Goal: Navigation & Orientation: Find specific page/section

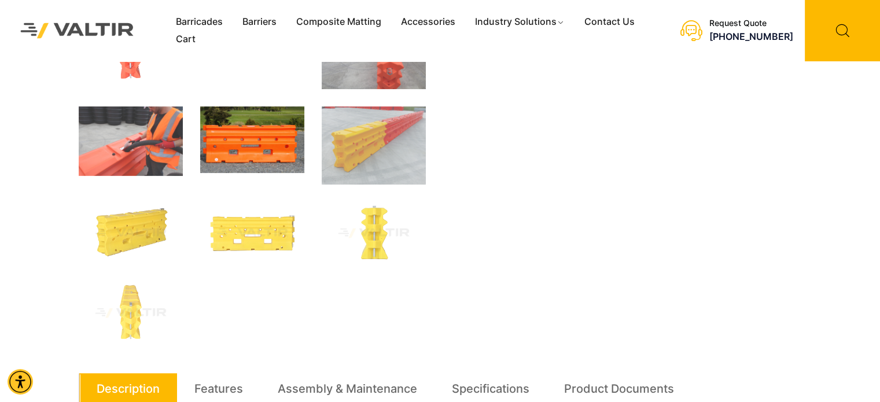
click at [275, 128] on img at bounding box center [252, 139] width 104 height 67
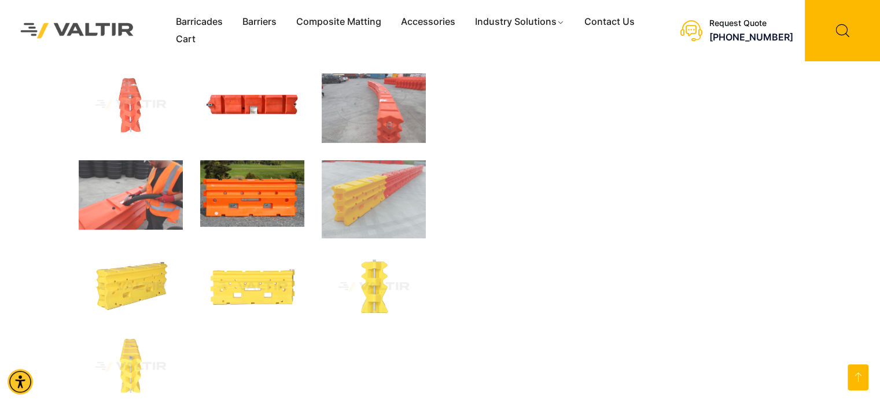
scroll to position [245, 0]
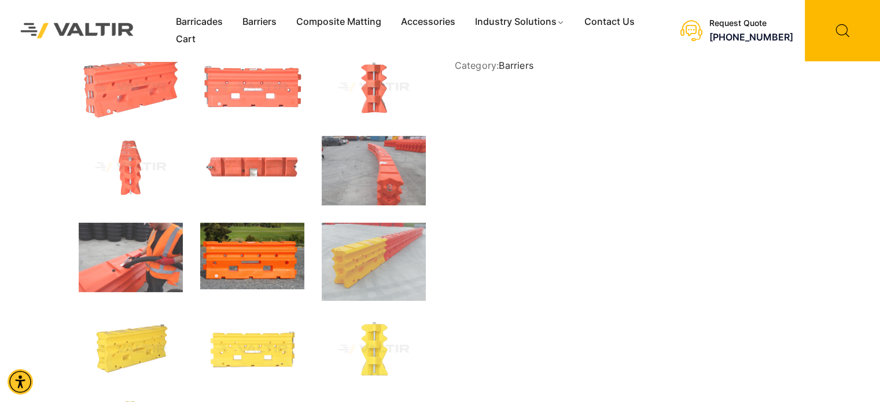
click at [267, 248] on img at bounding box center [252, 256] width 104 height 67
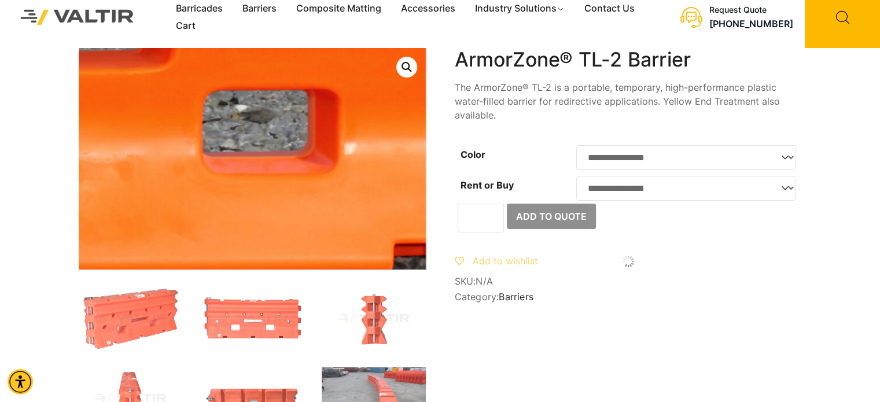
scroll to position [0, 0]
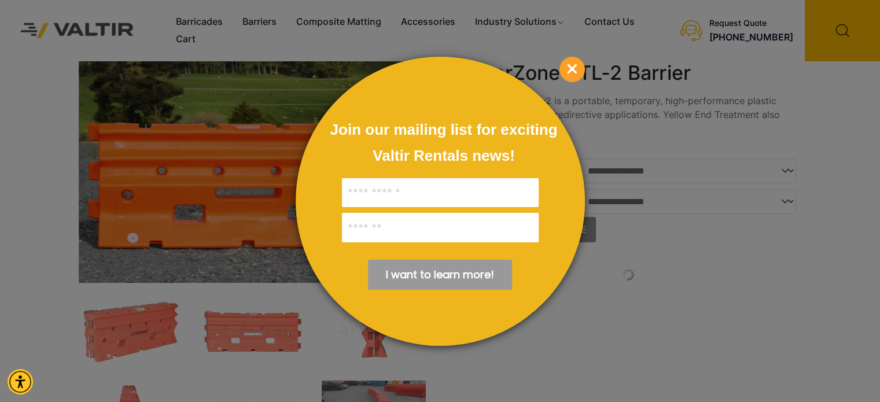
click at [564, 69] on span "×" at bounding box center [571, 69] width 25 height 25
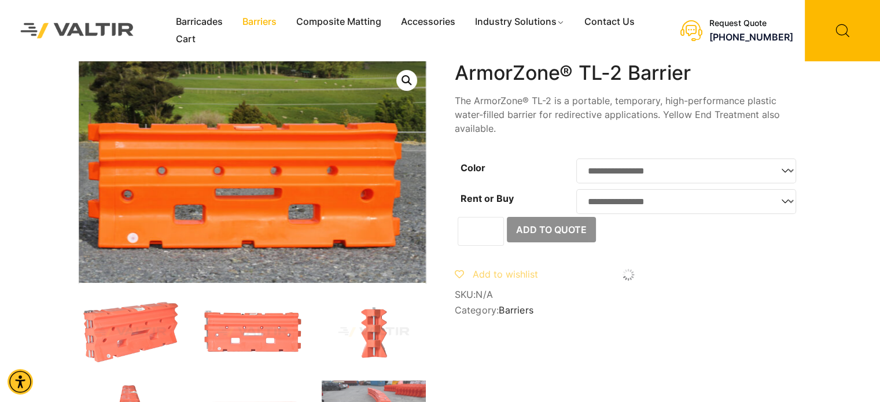
click at [254, 23] on link "Barriers" at bounding box center [260, 21] width 54 height 17
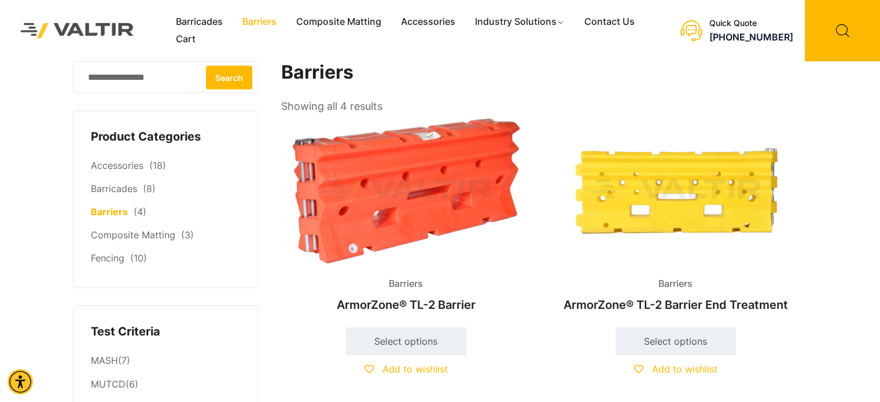
click at [259, 23] on link "Barriers" at bounding box center [260, 21] width 54 height 17
click at [343, 19] on link "Composite Matting" at bounding box center [338, 21] width 105 height 17
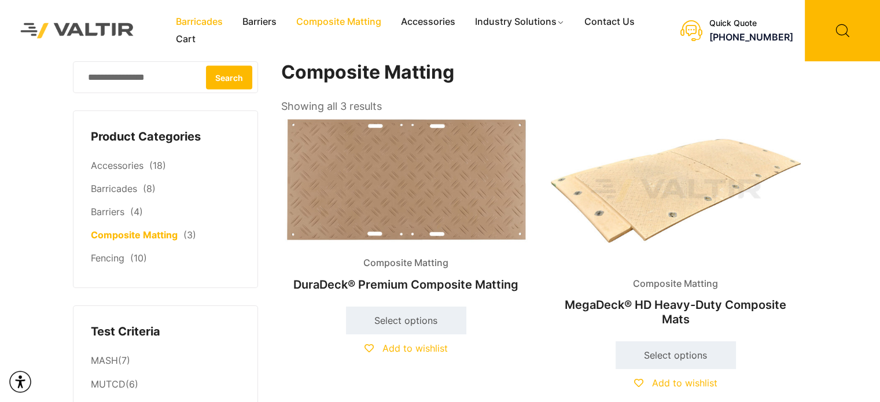
drag, startPoint x: 0, startPoint y: 0, endPoint x: 208, endPoint y: 23, distance: 209.4
click at [208, 23] on link "Barricades" at bounding box center [199, 21] width 67 height 17
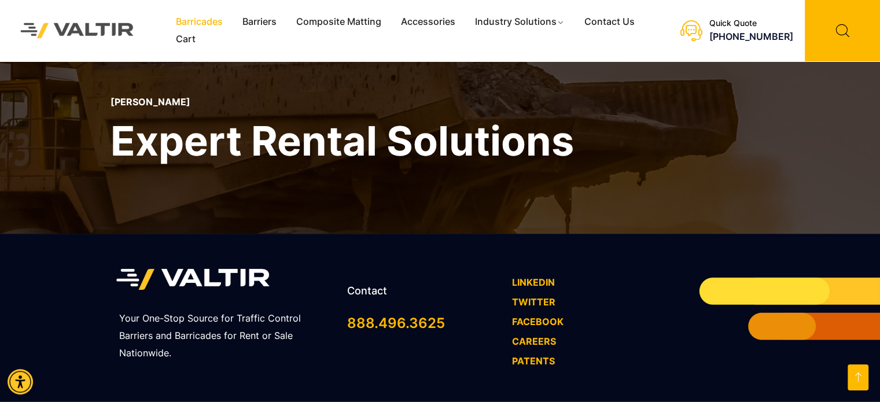
scroll to position [983, 0]
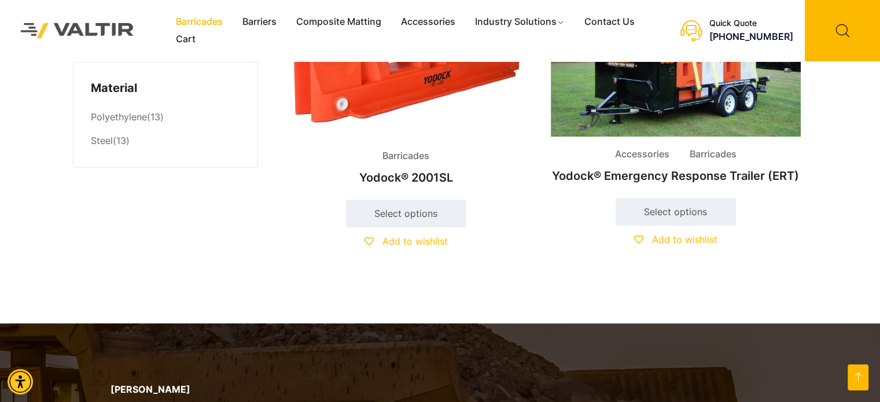
click at [80, 34] on img at bounding box center [77, 30] width 137 height 39
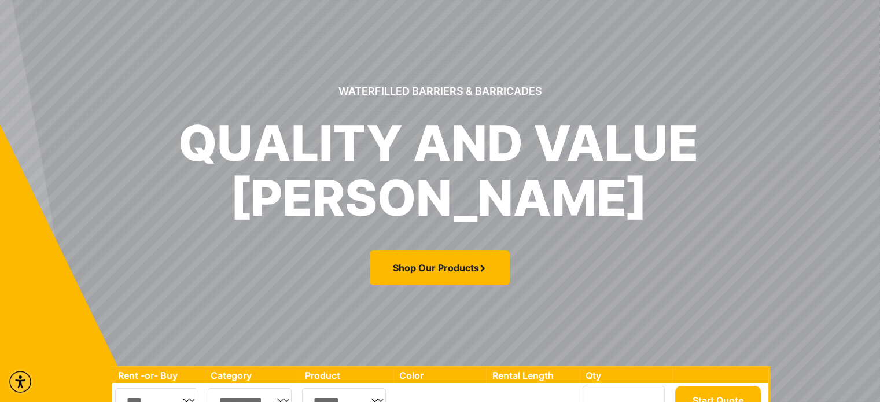
scroll to position [231, 0]
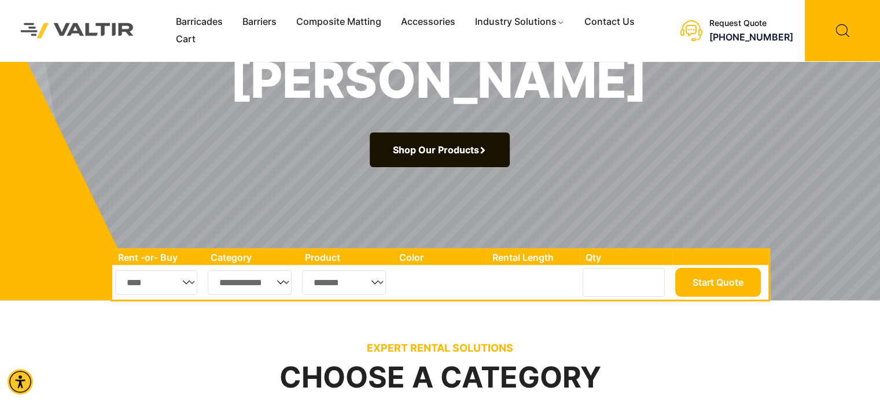
click at [420, 149] on link "Shop Our Products" at bounding box center [440, 149] width 140 height 35
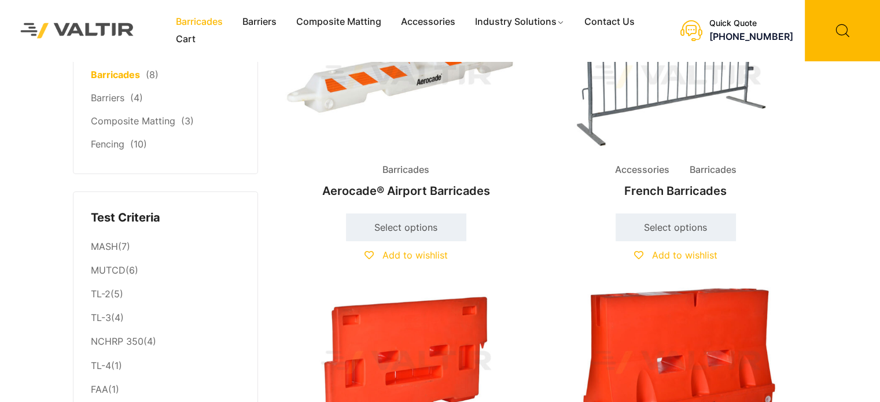
scroll to position [116, 0]
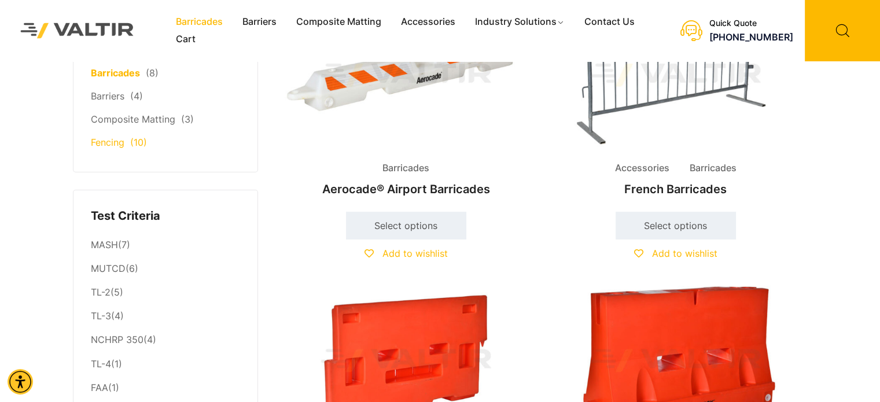
click at [133, 144] on span "(10)" at bounding box center [138, 143] width 17 height 12
click at [101, 144] on link "Fencing" at bounding box center [108, 143] width 34 height 12
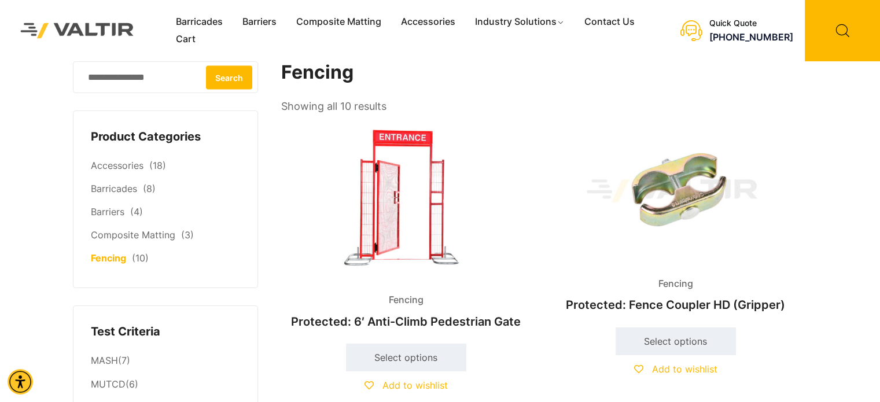
click at [91, 36] on img at bounding box center [77, 30] width 137 height 39
